Goal: Transaction & Acquisition: Obtain resource

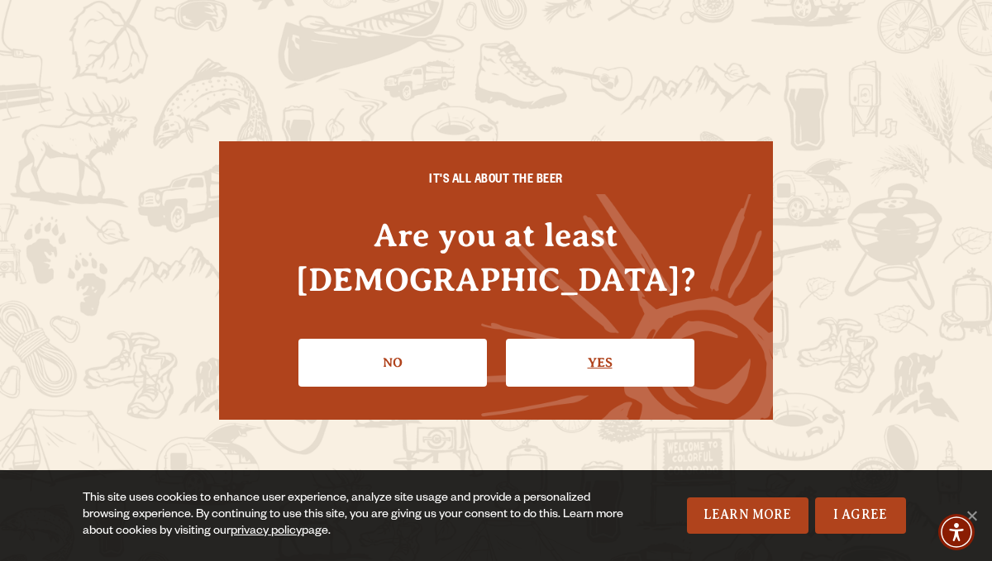
click at [597, 340] on link "Yes" at bounding box center [600, 363] width 188 height 48
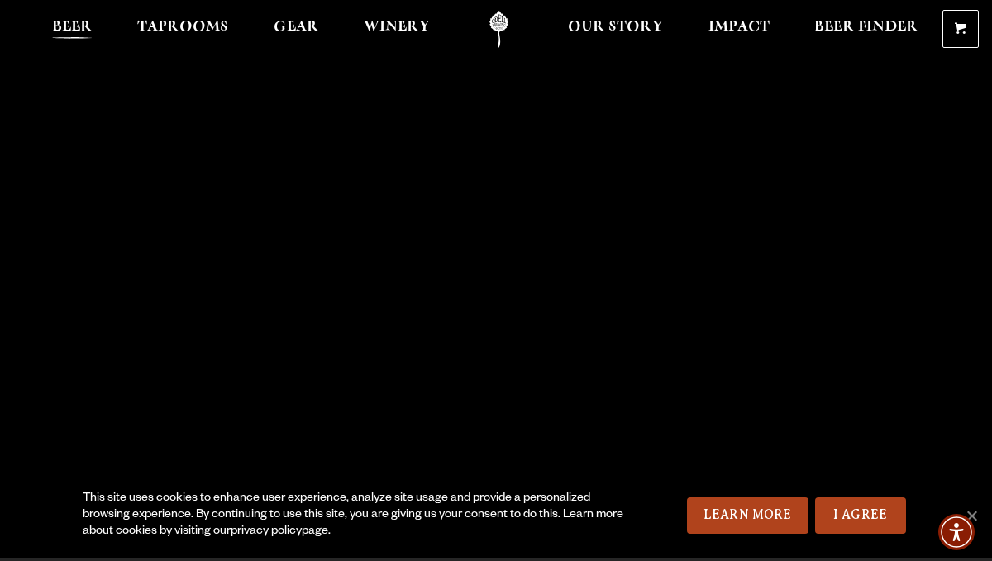
click at [69, 28] on span "Beer" at bounding box center [72, 27] width 40 height 13
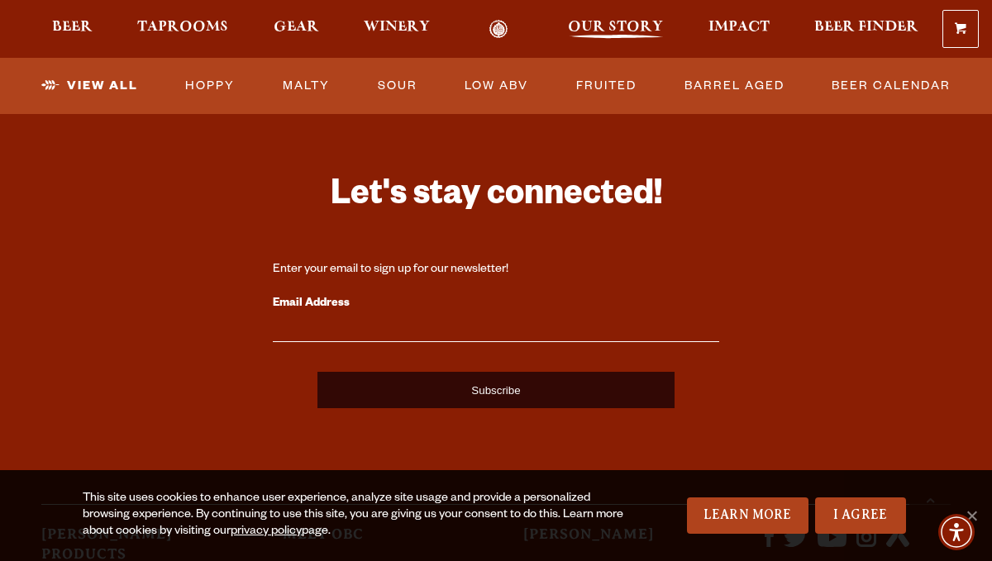
scroll to position [4008, 0]
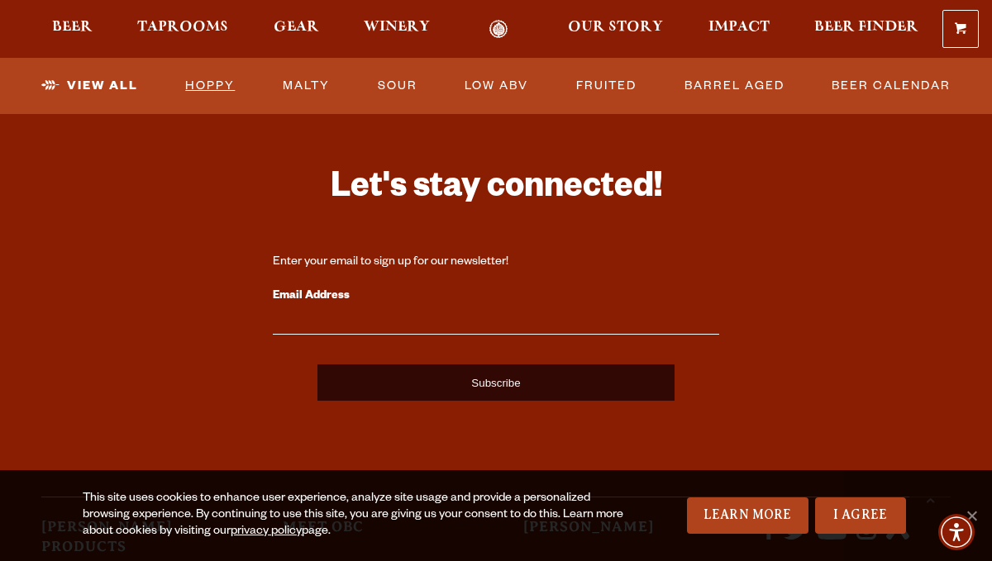
click at [206, 86] on link "Hoppy" at bounding box center [210, 86] width 63 height 38
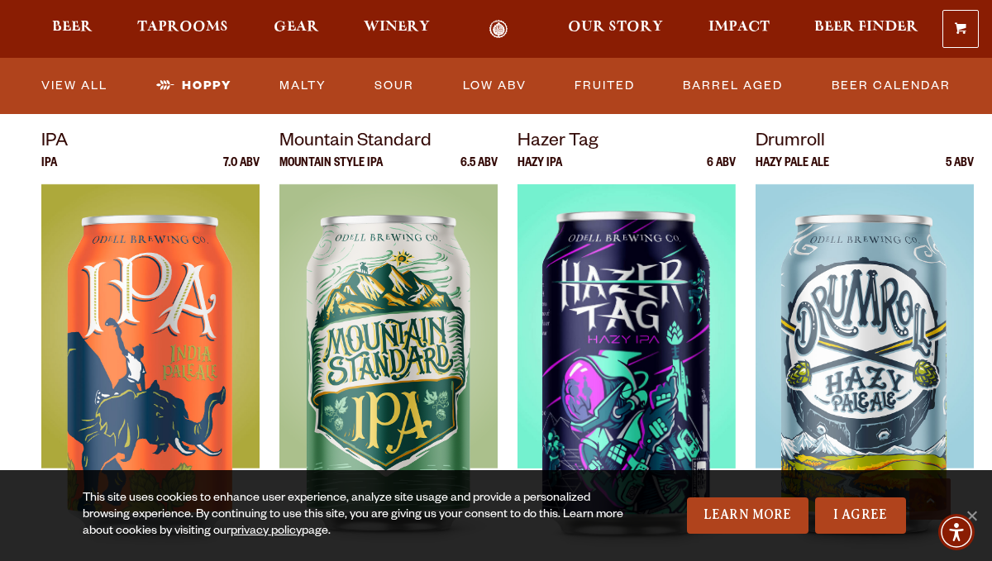
scroll to position [561, 0]
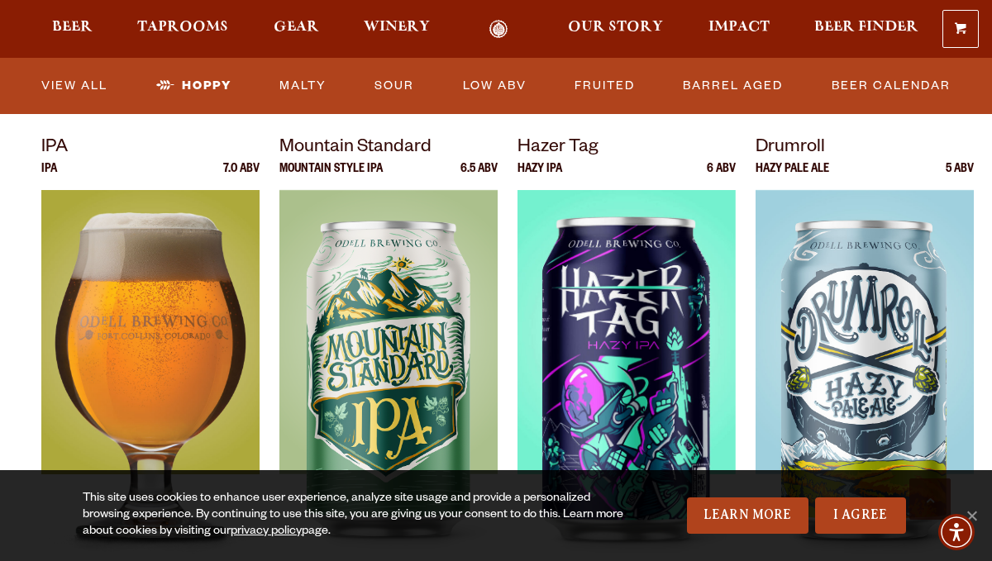
click at [150, 333] on img at bounding box center [150, 396] width 218 height 413
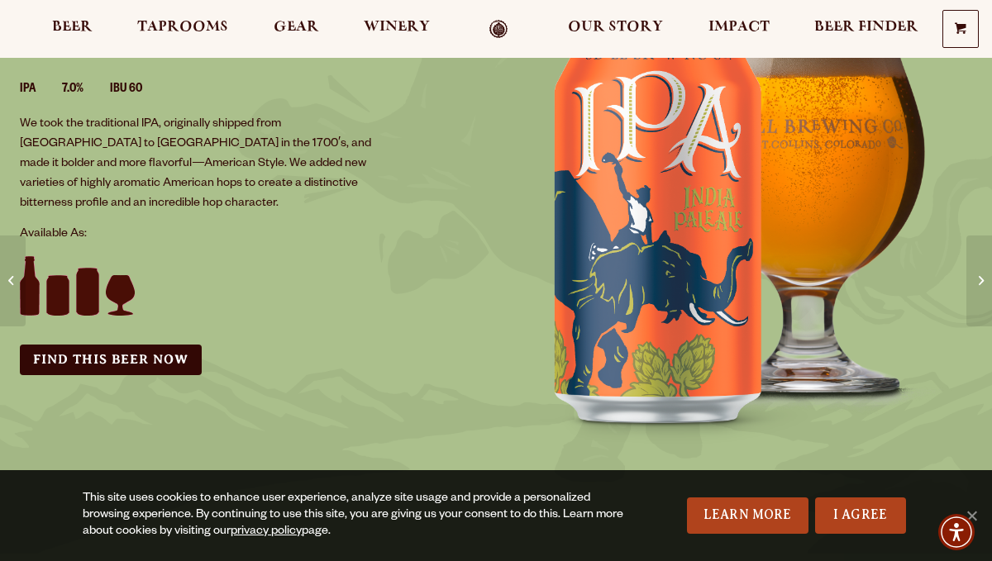
scroll to position [205, 0]
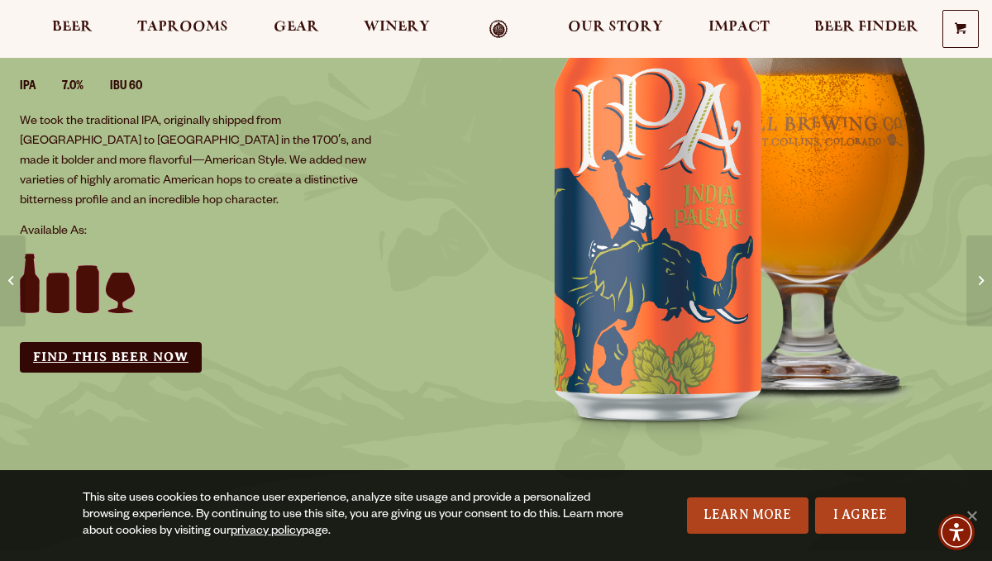
click at [114, 342] on link "Find this Beer Now" at bounding box center [111, 357] width 182 height 31
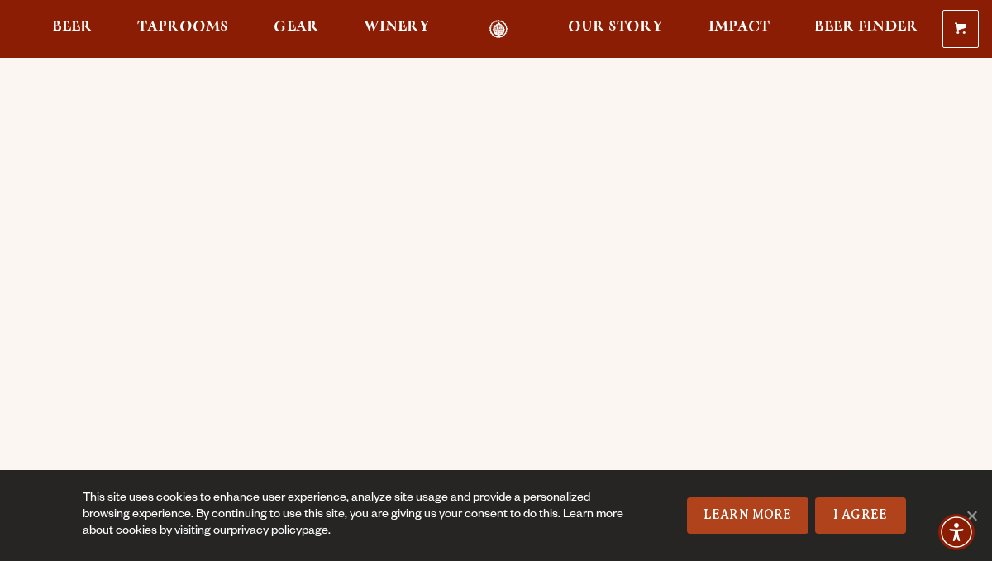
scroll to position [98, 0]
